Goal: Transaction & Acquisition: Purchase product/service

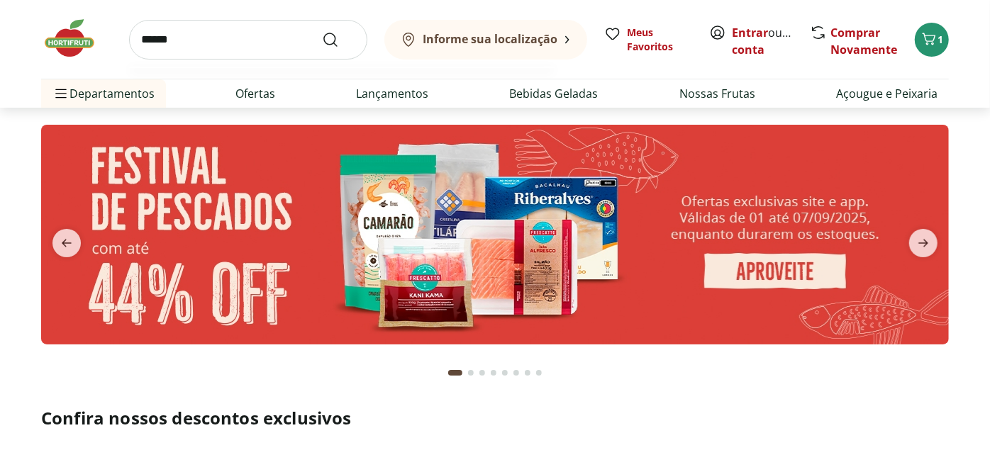
type input "******"
click at [322, 31] on button "Submit Search" at bounding box center [339, 39] width 34 height 17
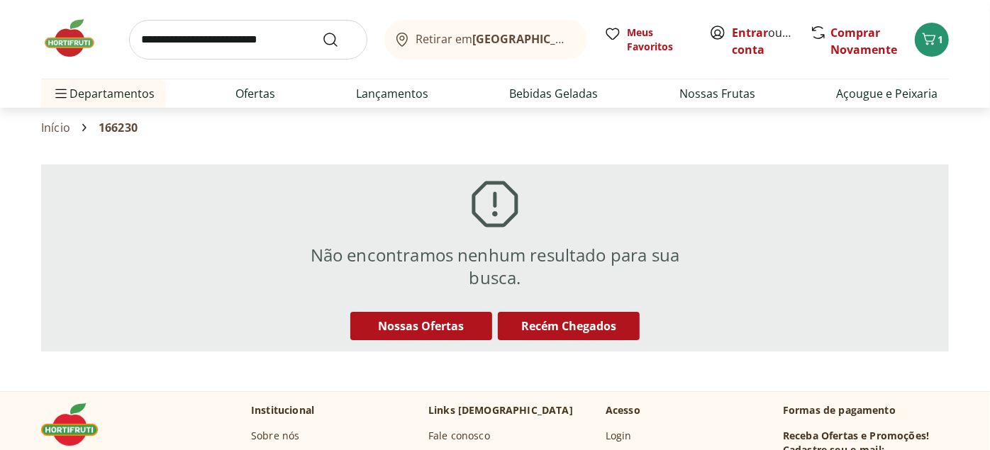
click at [80, 44] on img at bounding box center [76, 38] width 71 height 43
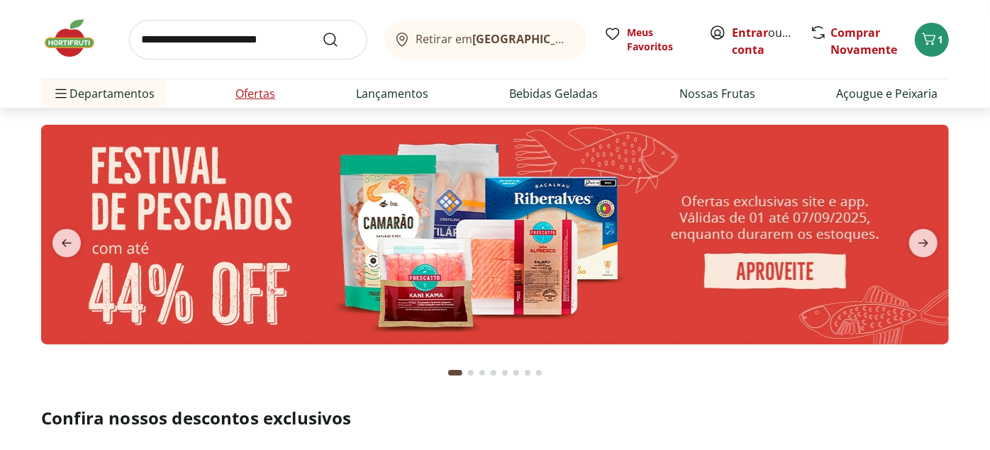
click at [261, 93] on link "Ofertas" at bounding box center [255, 93] width 40 height 17
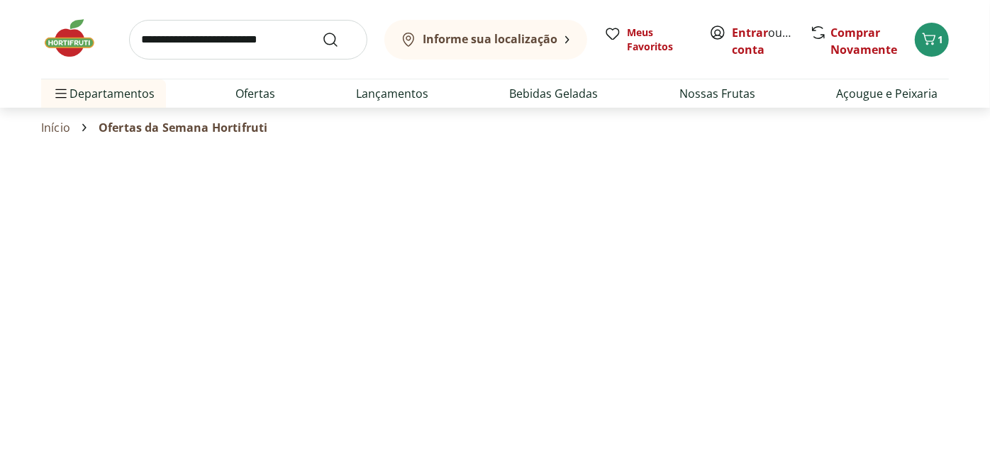
select select "**********"
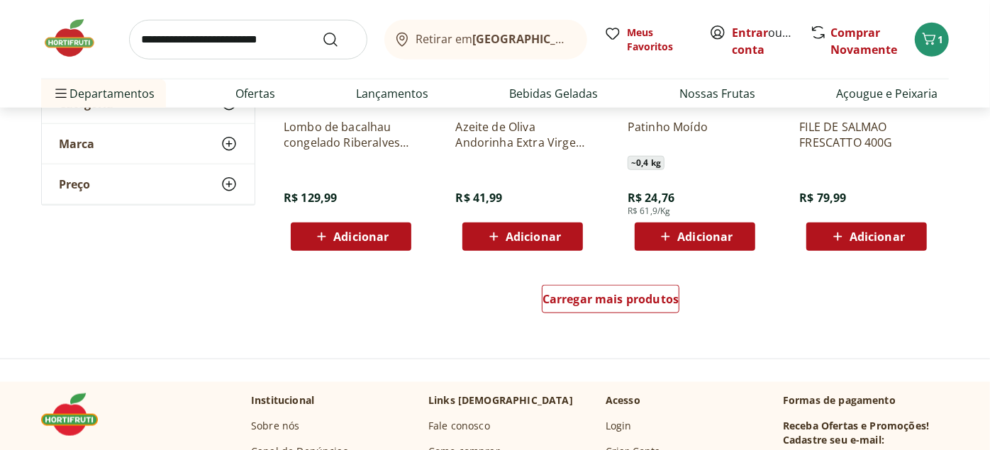
scroll to position [867, 0]
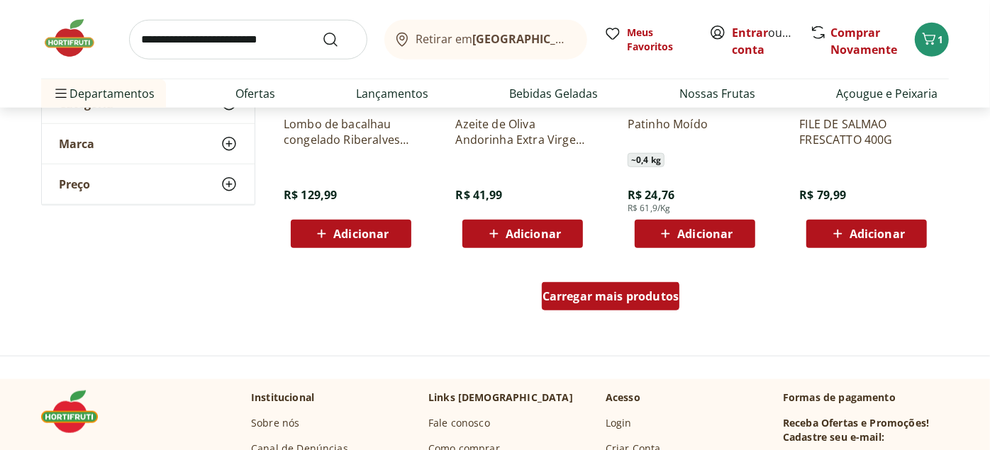
click at [640, 291] on span "Carregar mais produtos" at bounding box center [611, 296] width 137 height 11
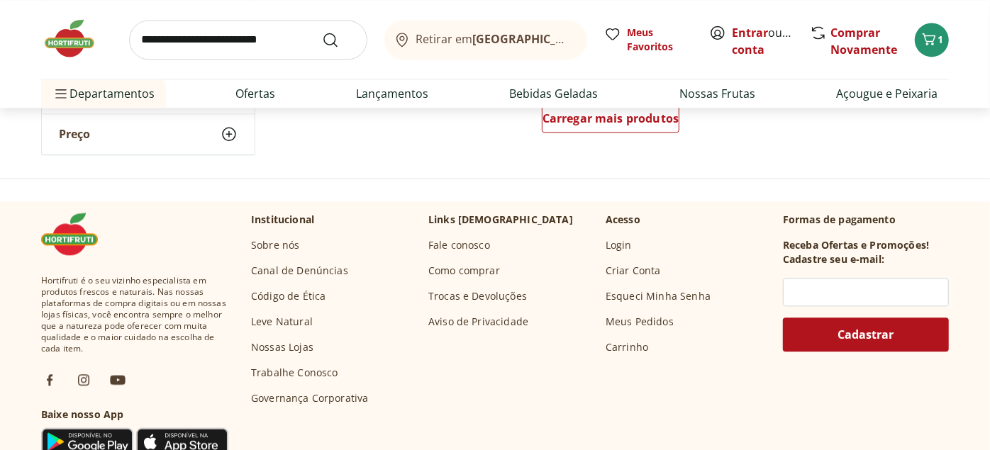
scroll to position [1891, 0]
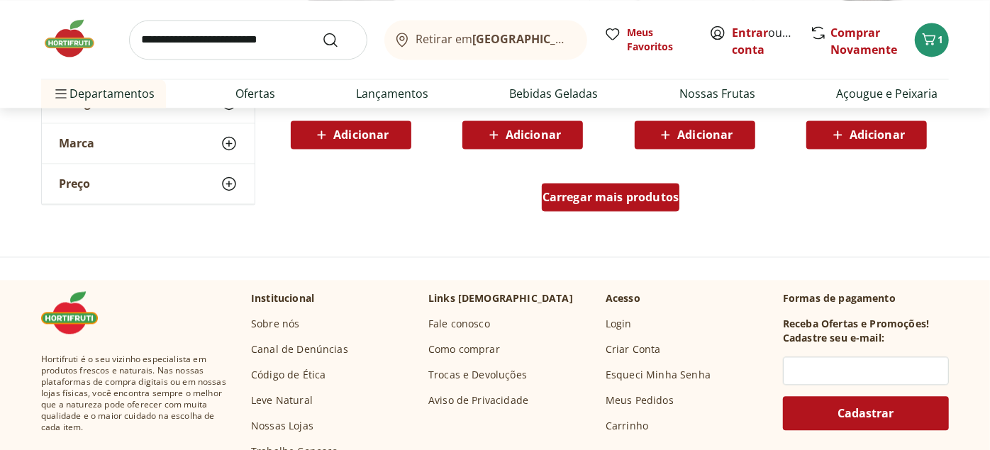
click at [611, 194] on span "Carregar mais produtos" at bounding box center [611, 196] width 137 height 11
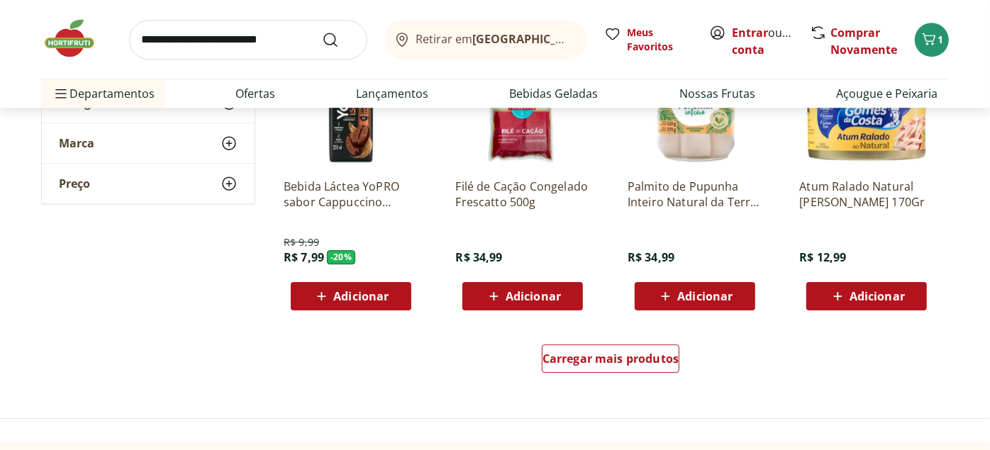
scroll to position [2679, 0]
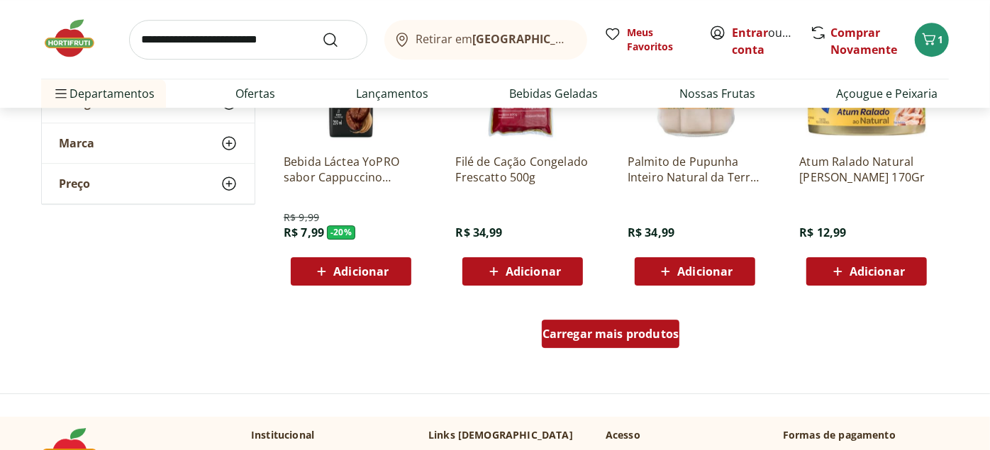
click at [640, 328] on span "Carregar mais produtos" at bounding box center [611, 333] width 137 height 11
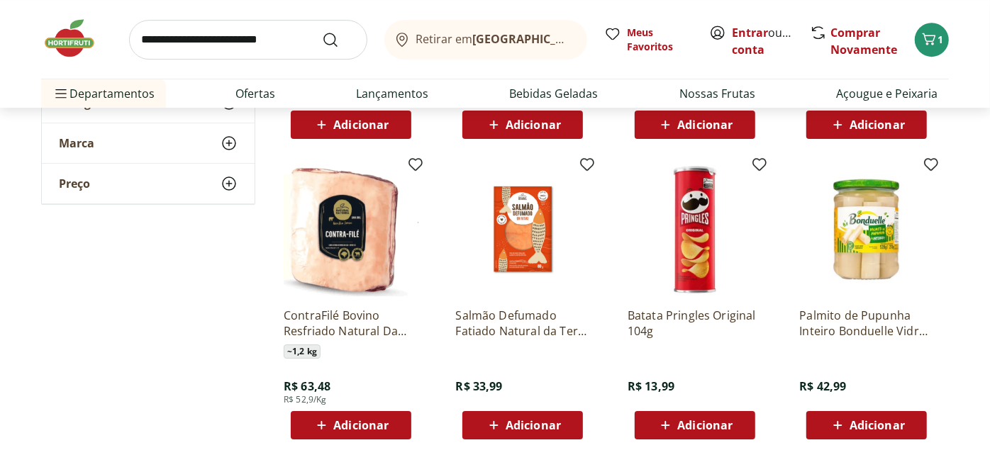
scroll to position [2837, 0]
